Goal: Obtain resource: Download file/media

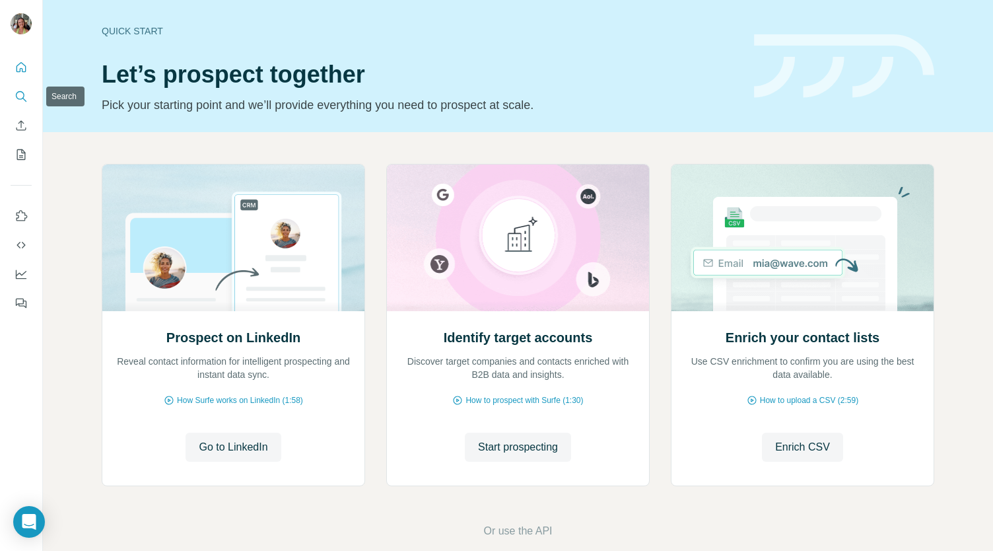
click at [22, 96] on icon "Search" at bounding box center [21, 96] width 13 height 13
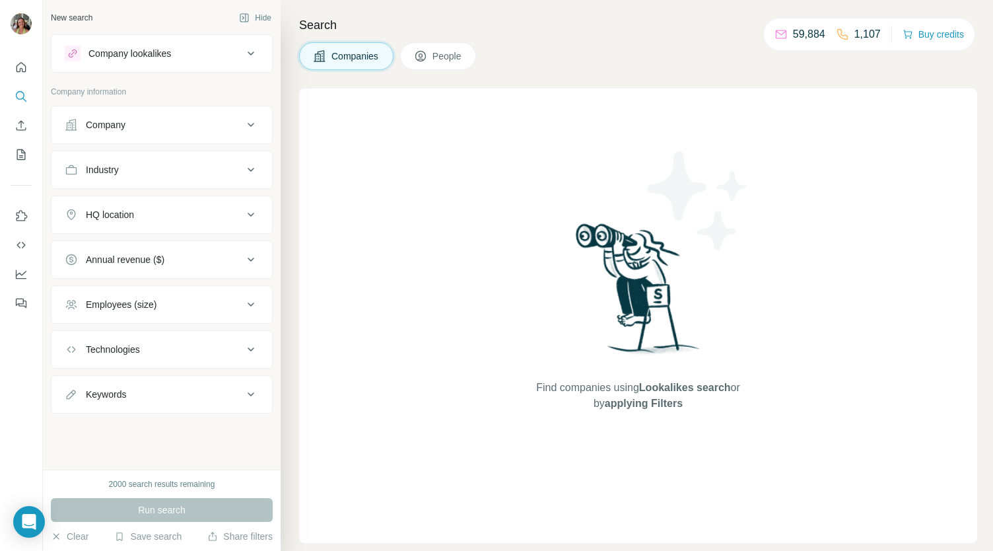
click at [191, 129] on div "Company" at bounding box center [154, 124] width 178 height 13
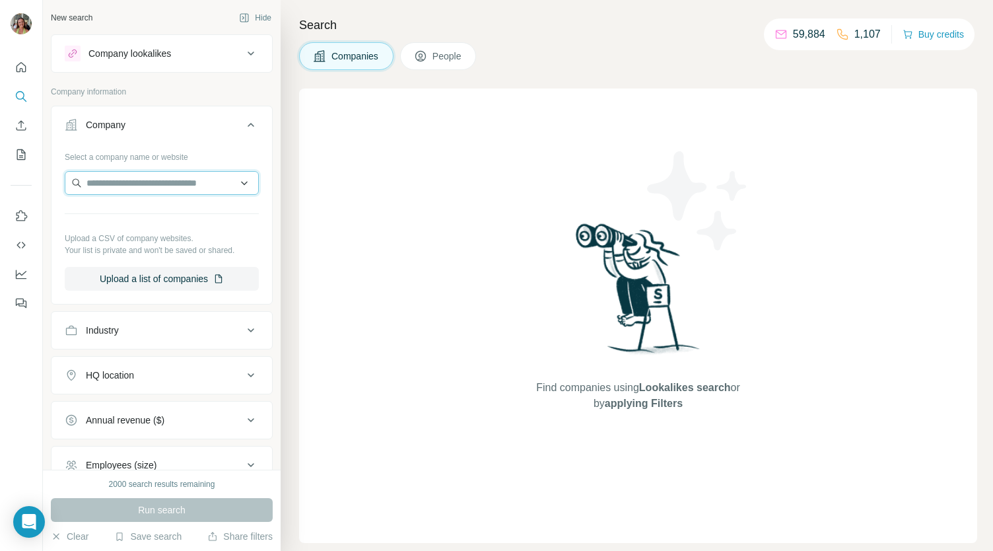
click at [157, 187] on input "text" at bounding box center [162, 183] width 194 height 24
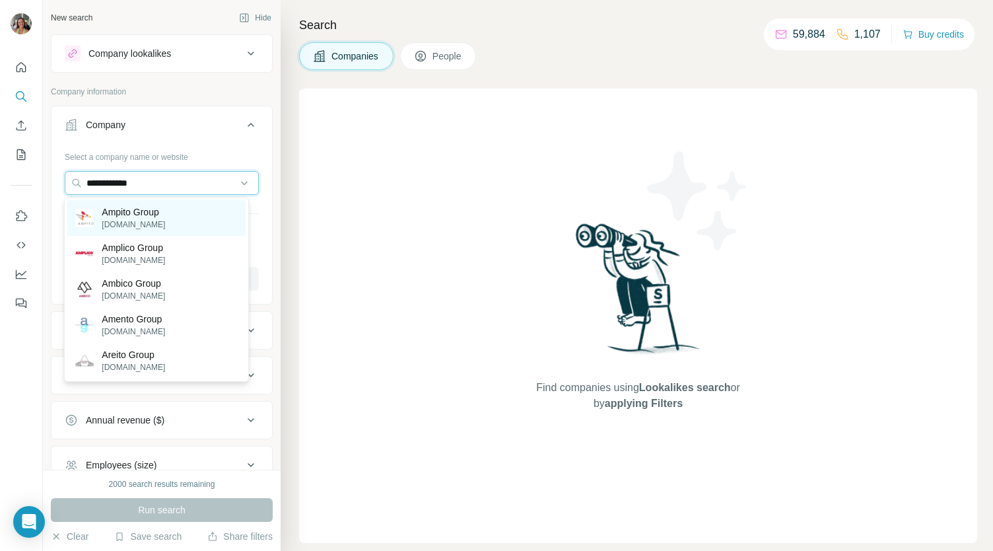
type input "**********"
click at [172, 212] on div "Ampito Group [DOMAIN_NAME]" at bounding box center [156, 218] width 178 height 36
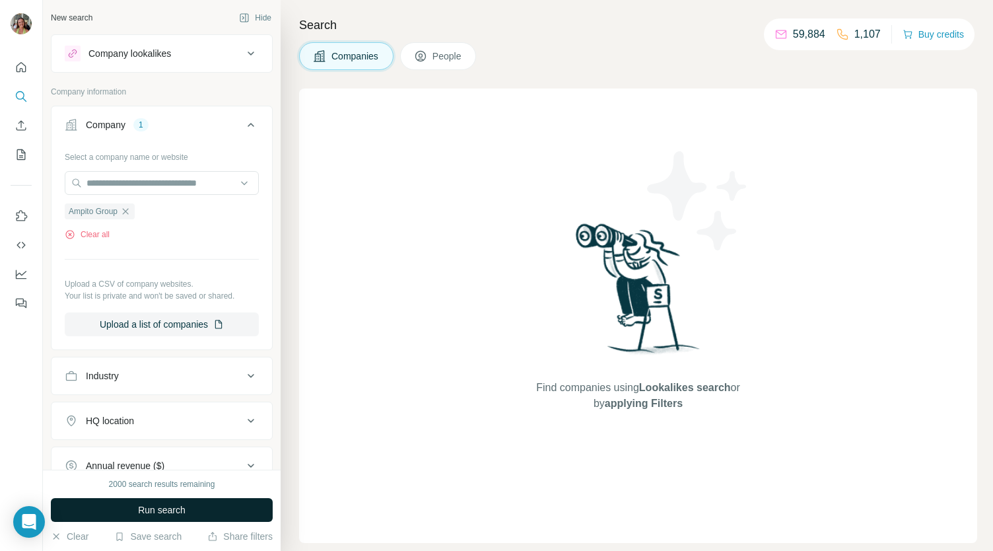
click at [170, 510] on span "Run search" at bounding box center [162, 509] width 48 height 13
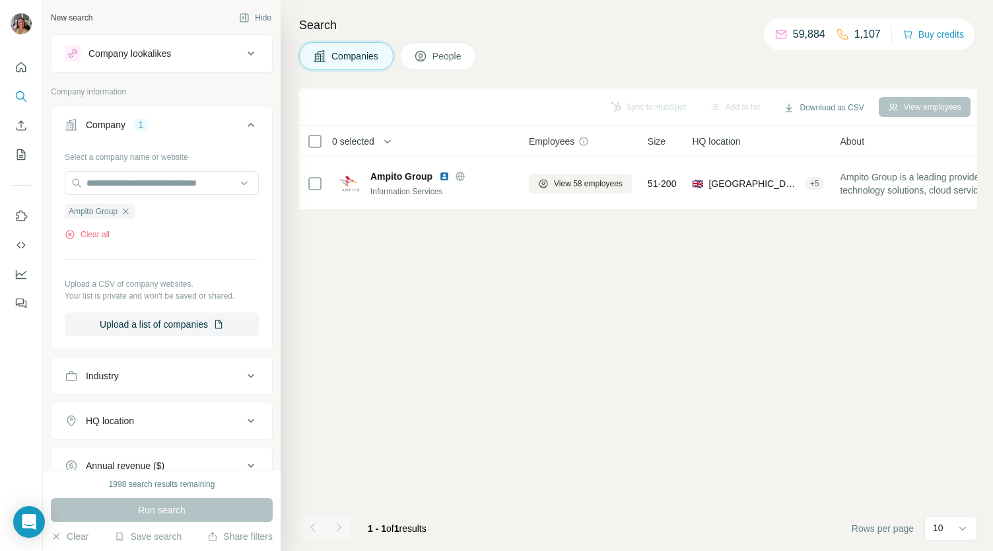
click at [633, 106] on div "Sync to HubSpot Add to list Download as CSV View employees" at bounding box center [638, 106] width 665 height 23
click at [540, 347] on div "Sync to HubSpot Add to list Download as CSV View employees 0 selected Companies…" at bounding box center [638, 319] width 678 height 462
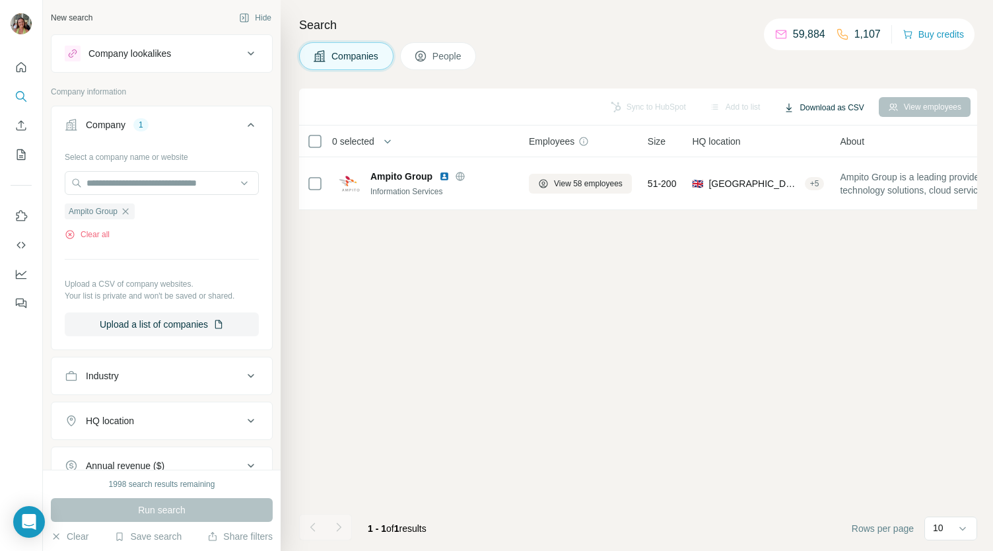
click at [837, 106] on button "Download as CSV" at bounding box center [824, 108] width 98 height 20
click at [577, 44] on div "Companies People" at bounding box center [638, 56] width 678 height 28
click at [440, 360] on div "Sync to HubSpot Add to list Download as CSV View employees 0 selected Companies…" at bounding box center [638, 319] width 678 height 462
